Goal: Information Seeking & Learning: Learn about a topic

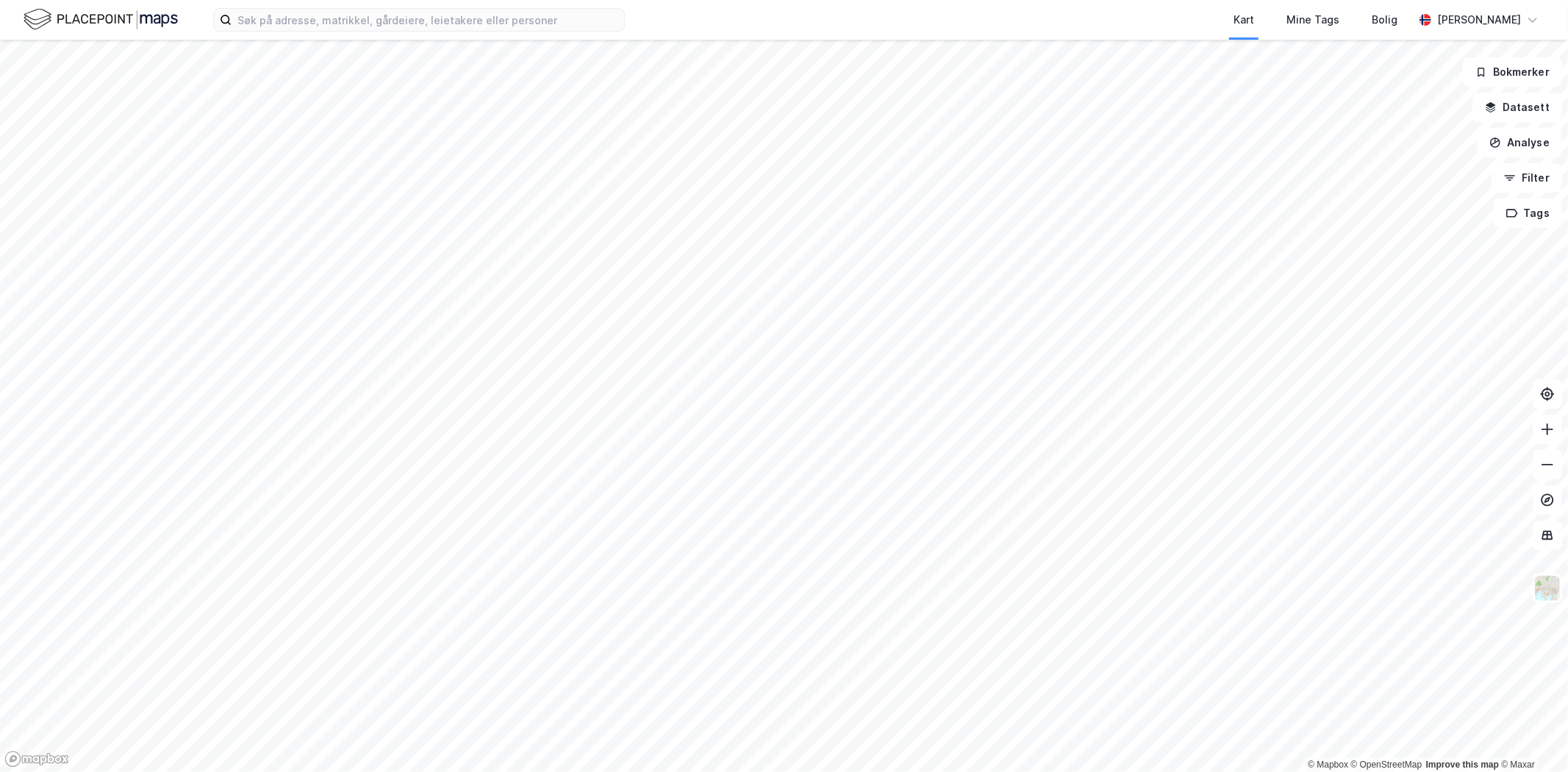
click at [367, 32] on div "Kart Mine Tags Bolig [PERSON_NAME]" at bounding box center [784, 20] width 1568 height 39
click at [368, 20] on input at bounding box center [428, 20] width 392 height 22
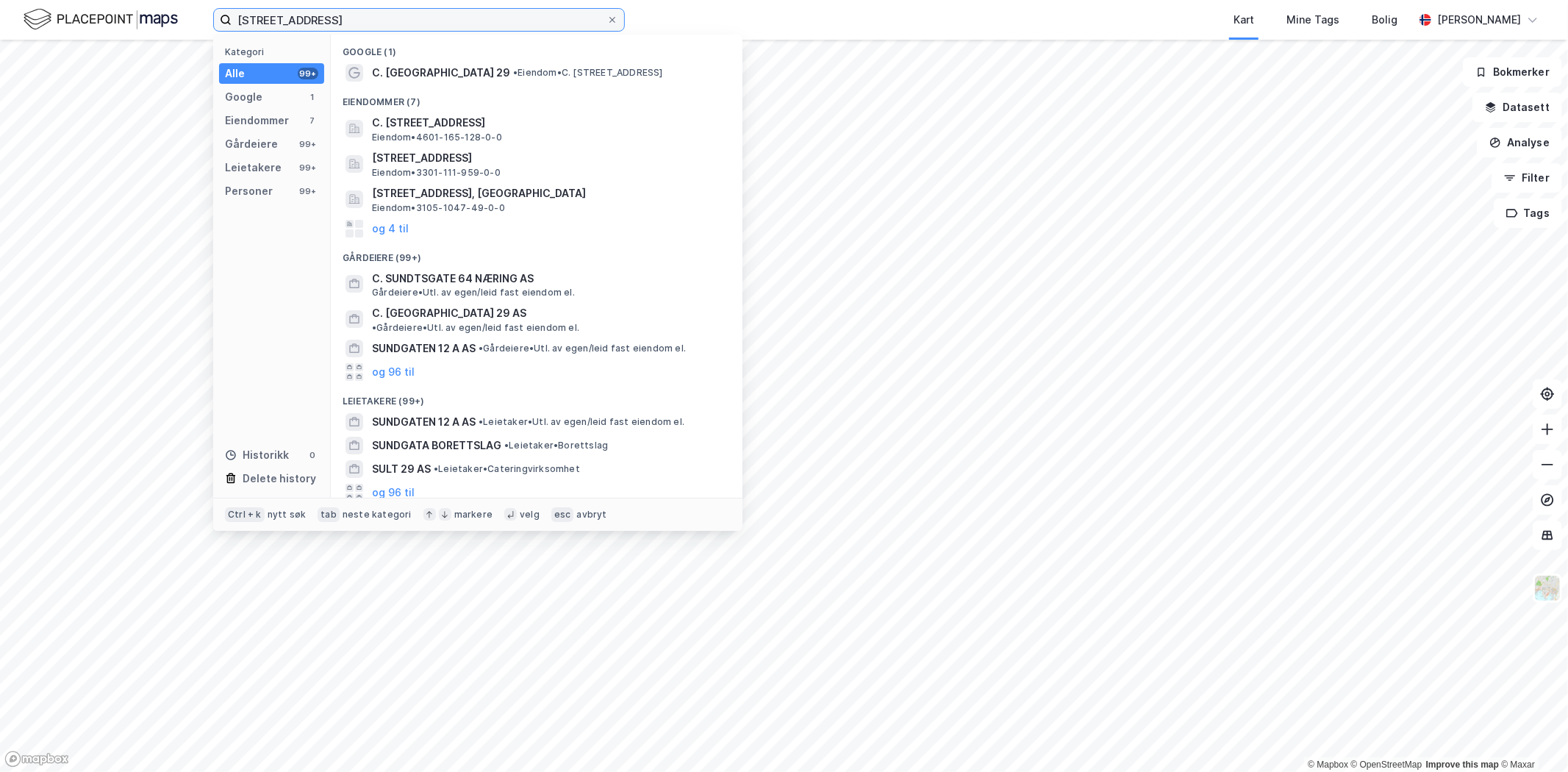
type input "[STREET_ADDRESS]"
click at [524, 72] on span "• Eiendom • C. [STREET_ADDRESS]" at bounding box center [588, 73] width 150 height 12
